Goal: Task Accomplishment & Management: Manage account settings

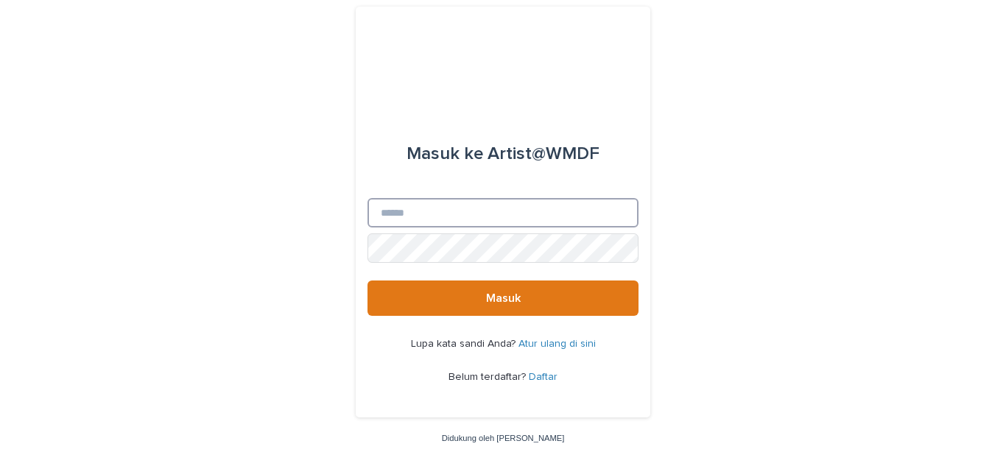
click at [471, 210] on input "E-mail" at bounding box center [503, 212] width 271 height 29
type input "**********"
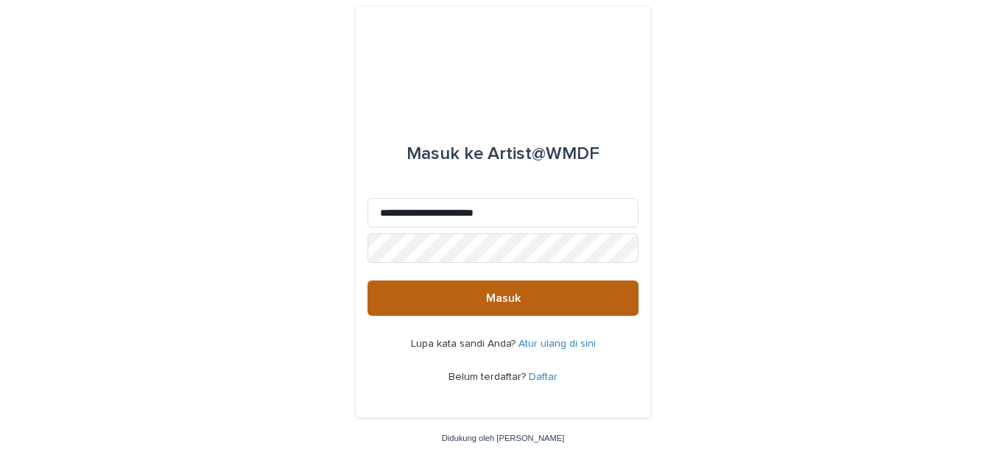
click at [508, 294] on font "Masuk" at bounding box center [503, 298] width 35 height 12
